Goal: Check status: Check status

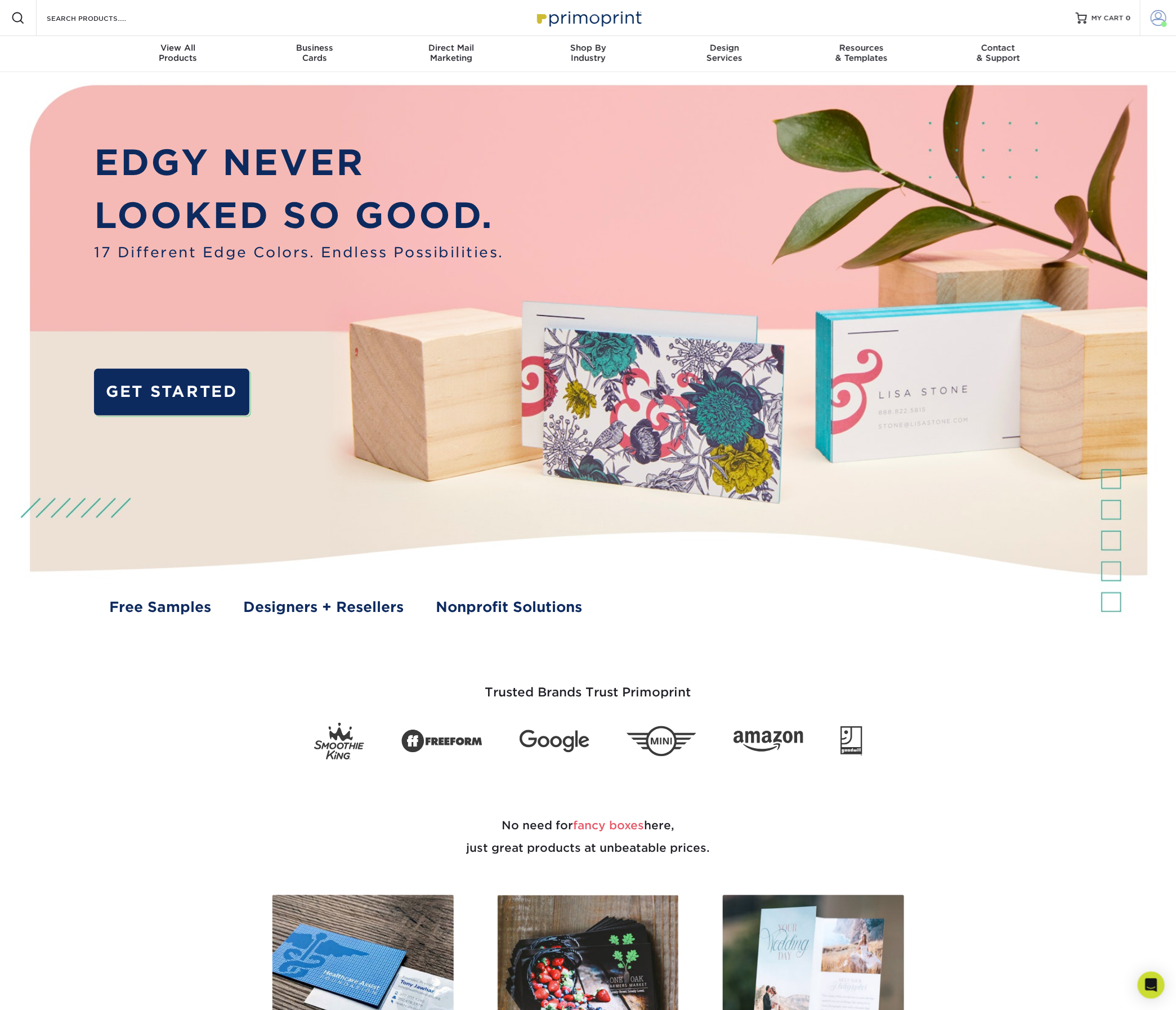
click at [1151, 25] on span at bounding box center [1158, 18] width 16 height 16
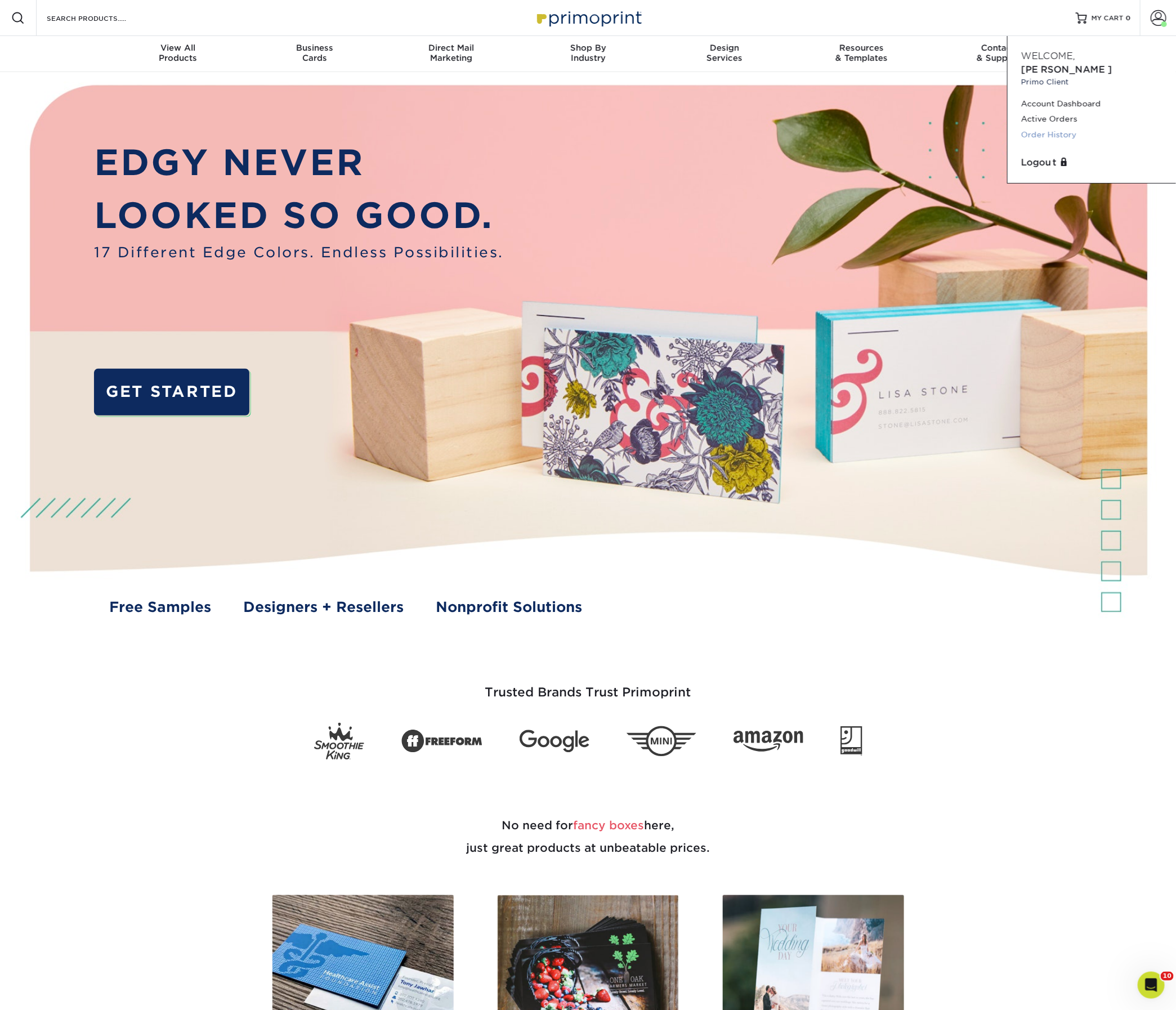
click at [1049, 143] on link "Order History" at bounding box center [1092, 135] width 141 height 15
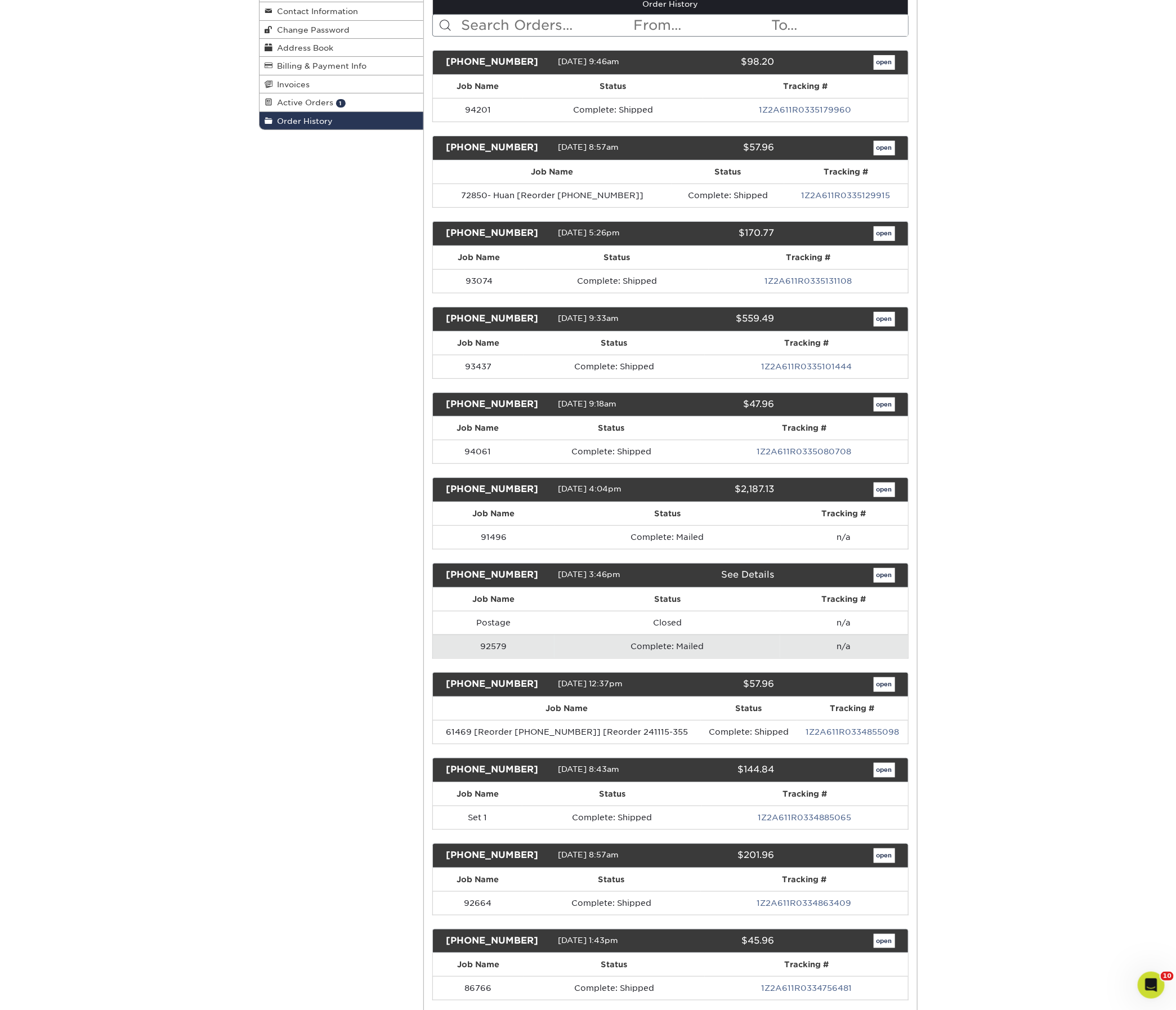
scroll to position [161, 0]
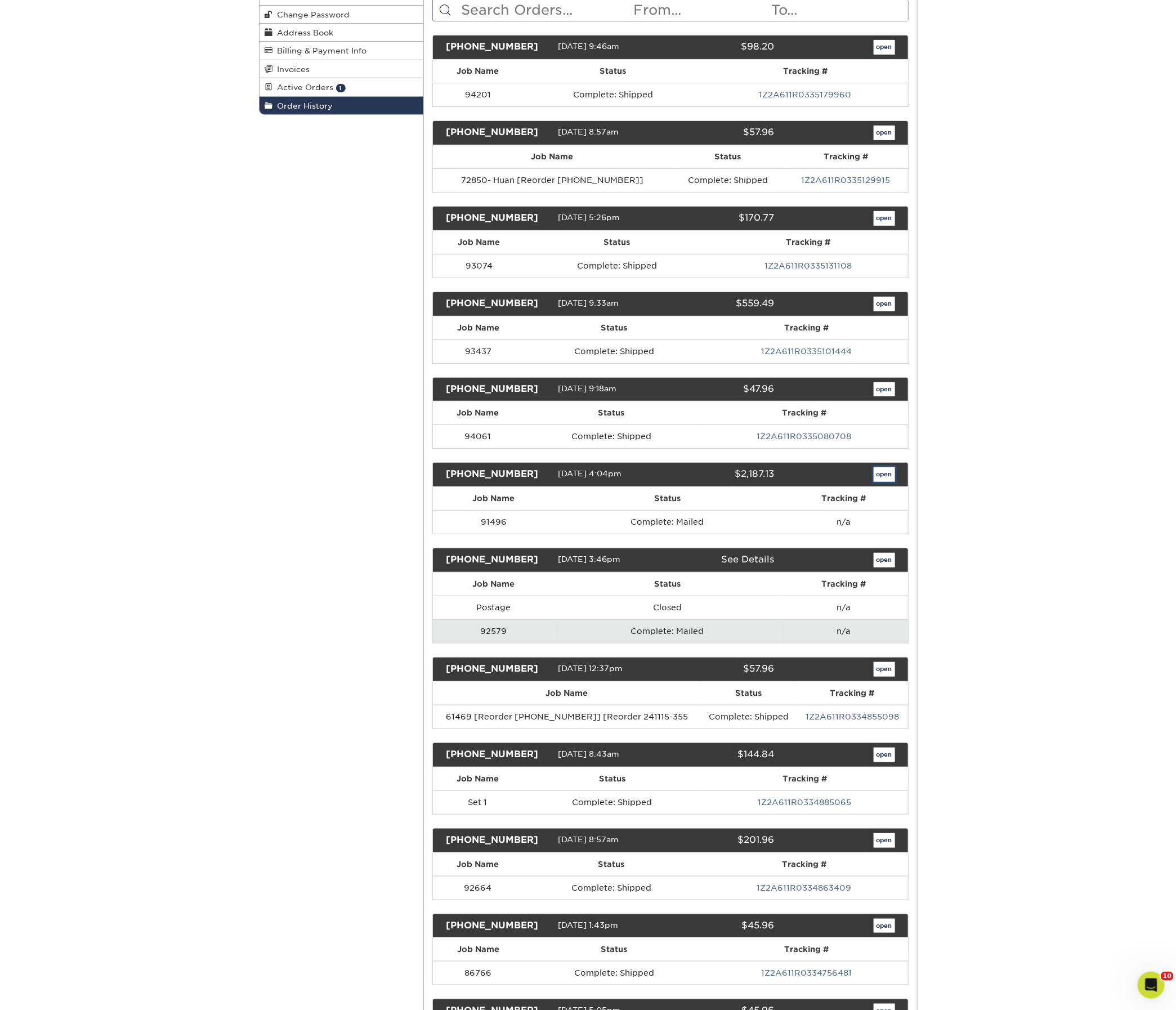
click at [881, 482] on link "open" at bounding box center [884, 475] width 22 height 15
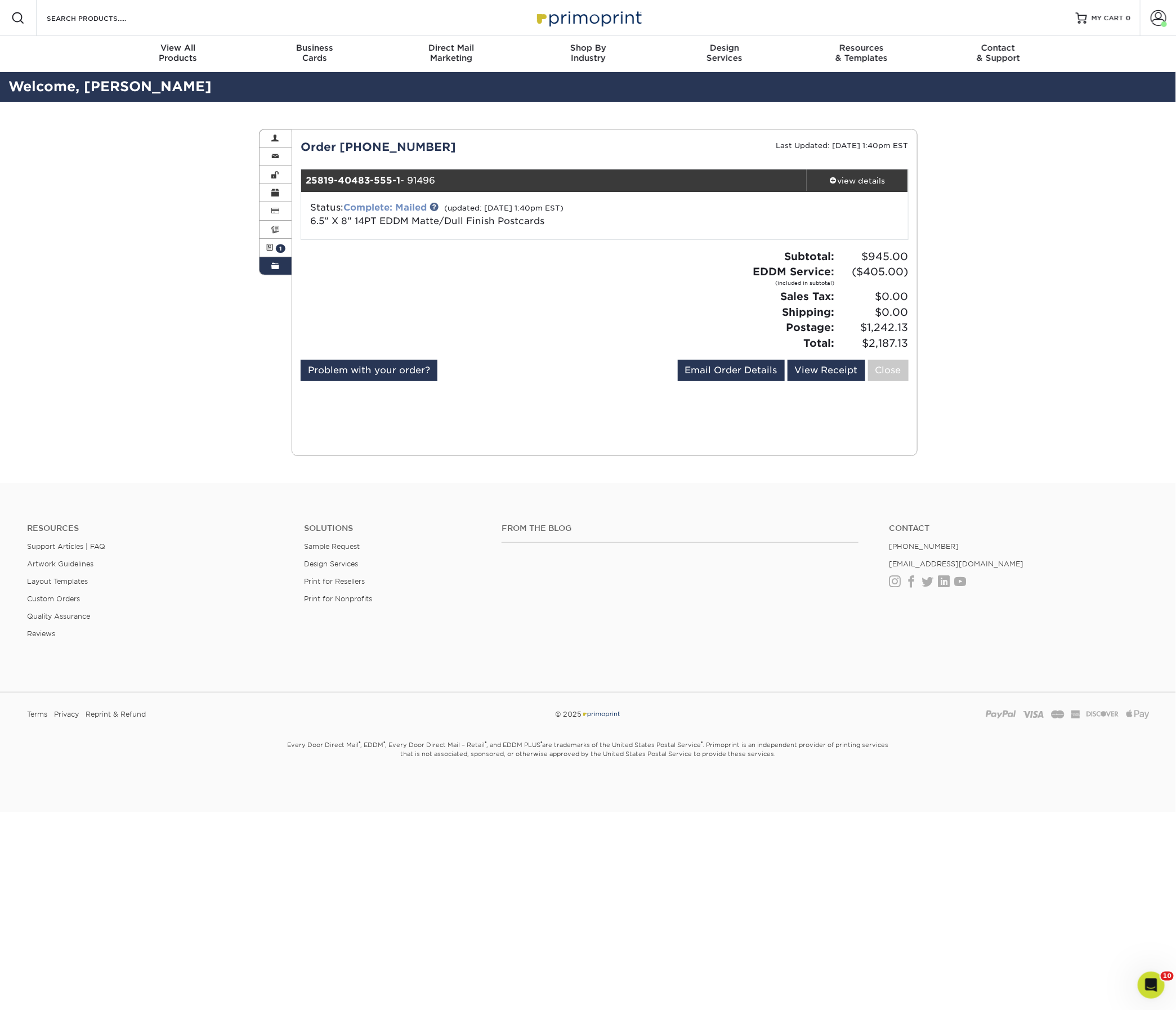
click at [411, 213] on link "Complete: Mailed" at bounding box center [385, 207] width 83 height 10
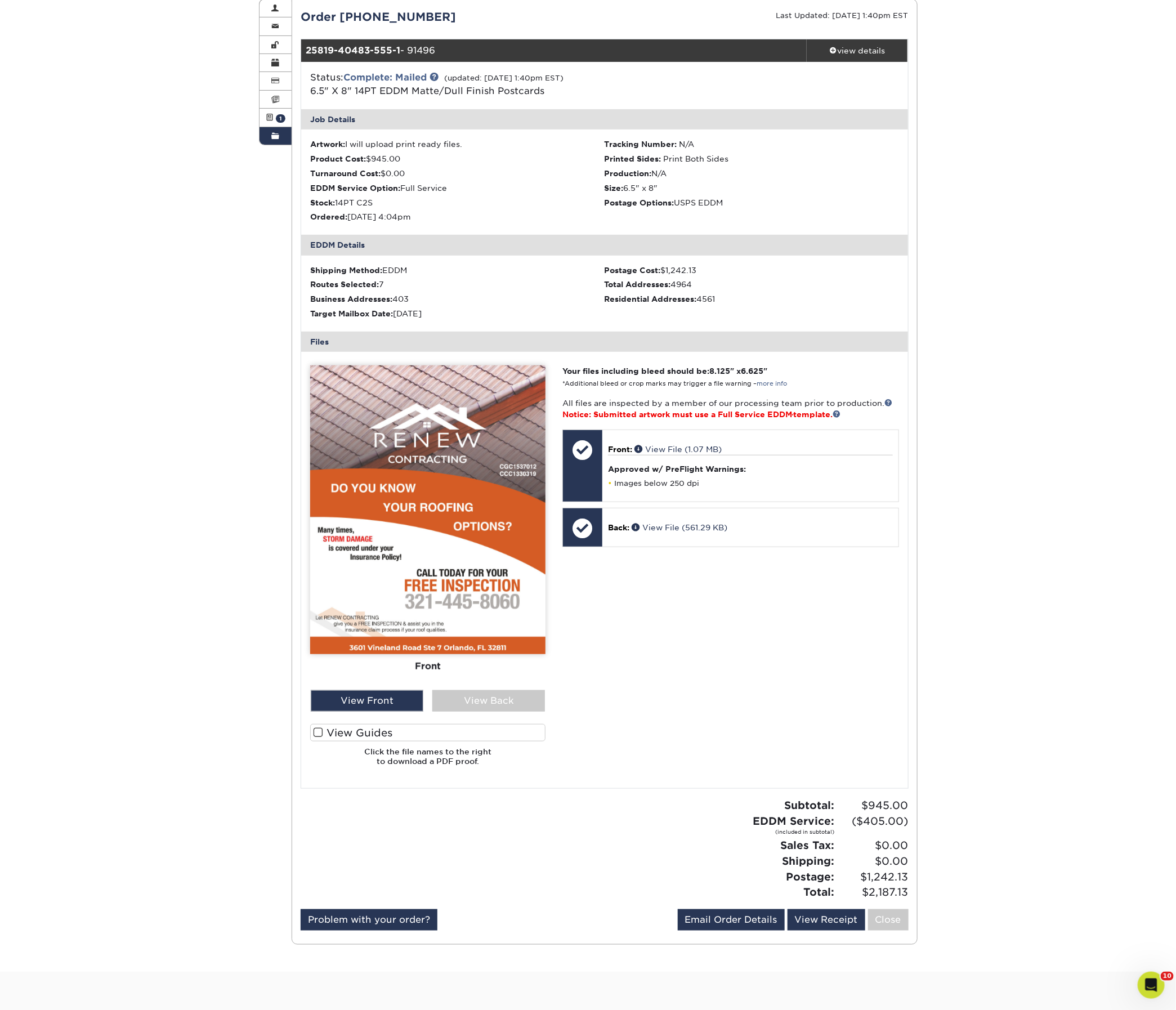
scroll to position [111, 0]
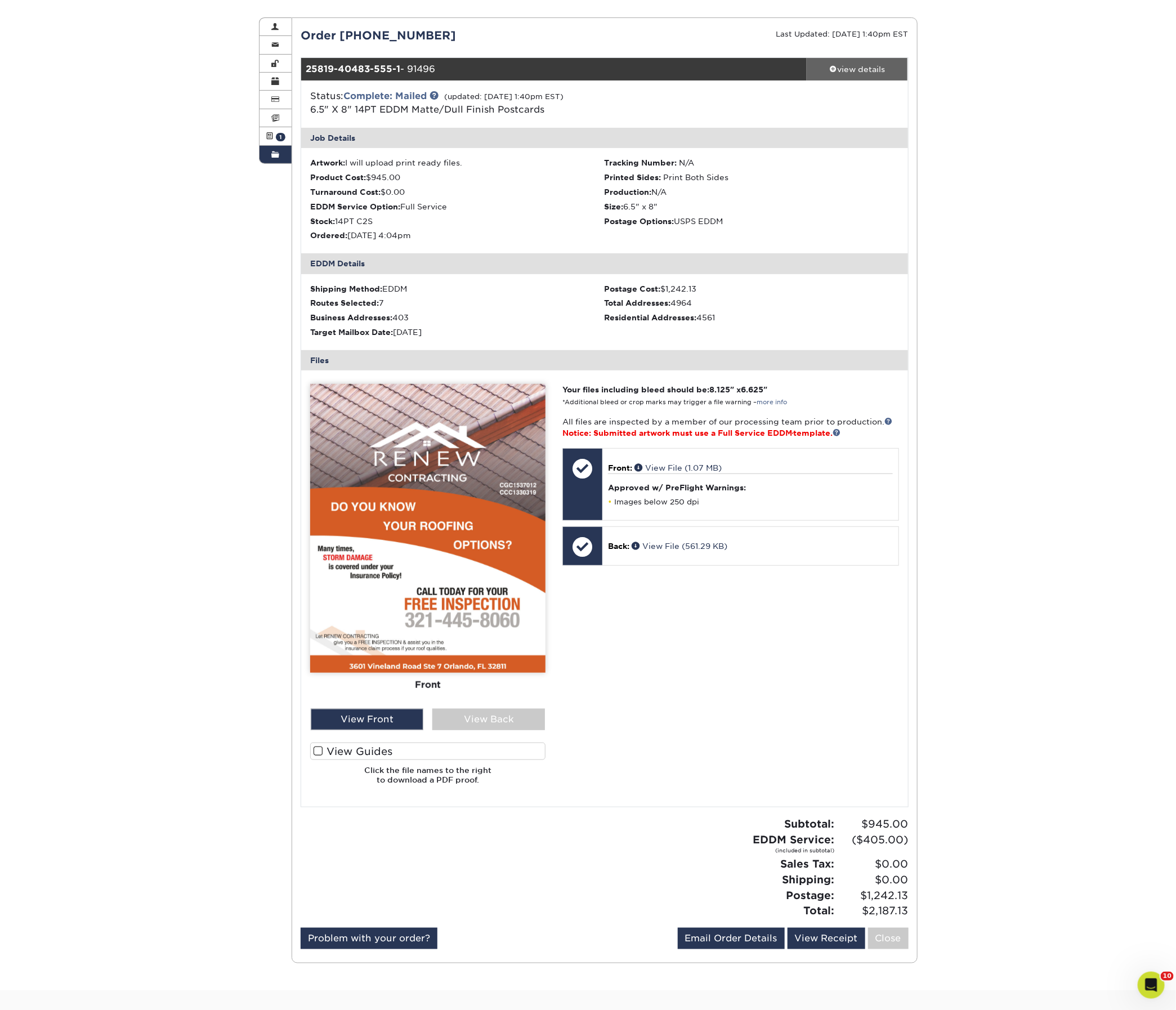
click at [865, 75] on div "view details" at bounding box center [857, 69] width 101 height 11
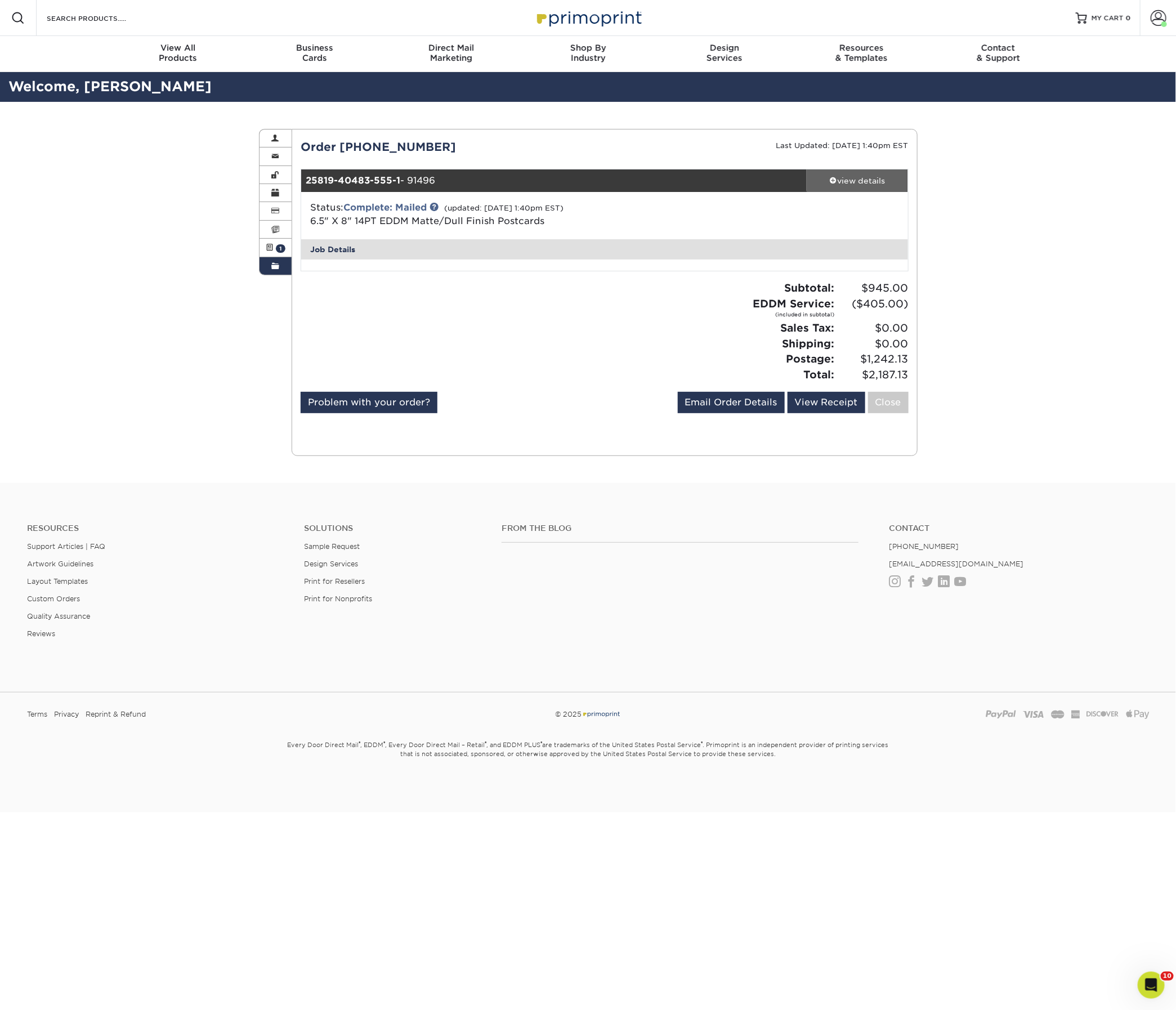
scroll to position [0, 0]
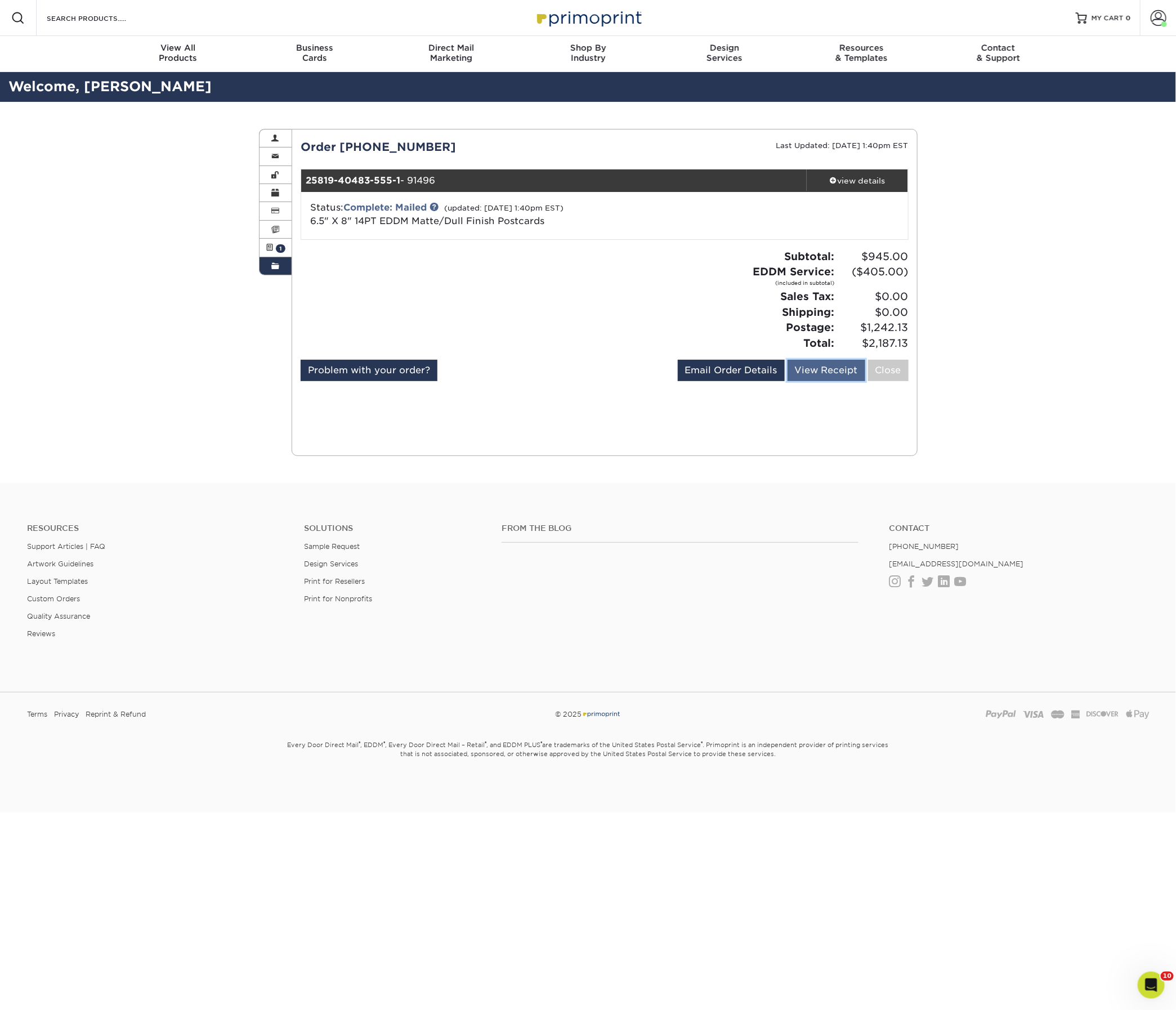
click at [801, 381] on link "View Receipt" at bounding box center [826, 370] width 78 height 22
